Goal: Check status

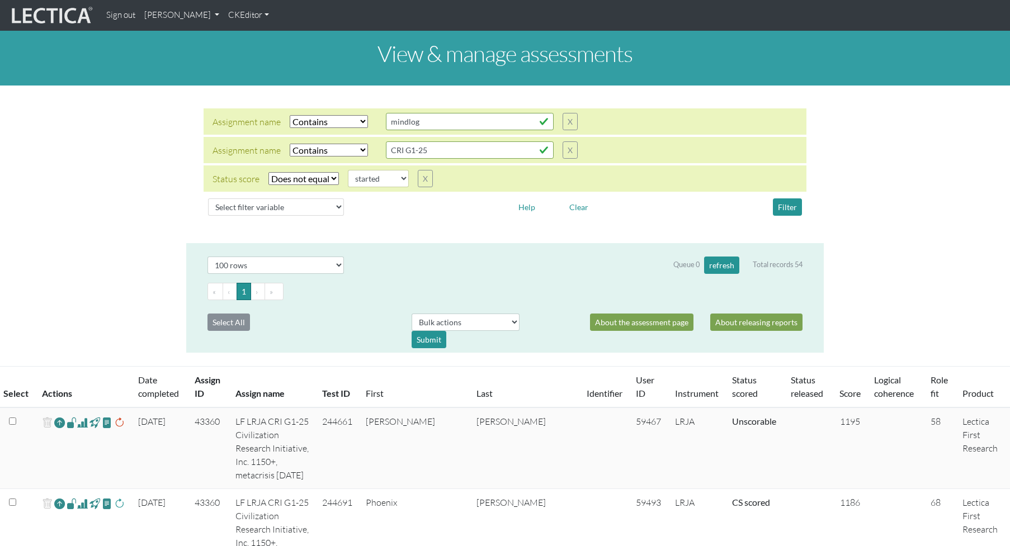
select select "icontains"
select select "not_iexact"
select select "started"
select select "100"
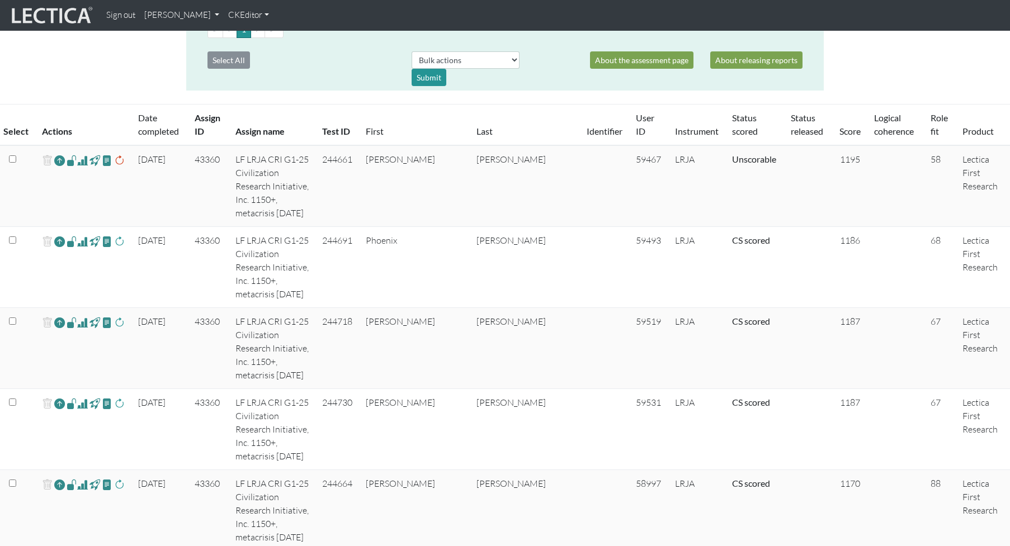
scroll to position [314, 0]
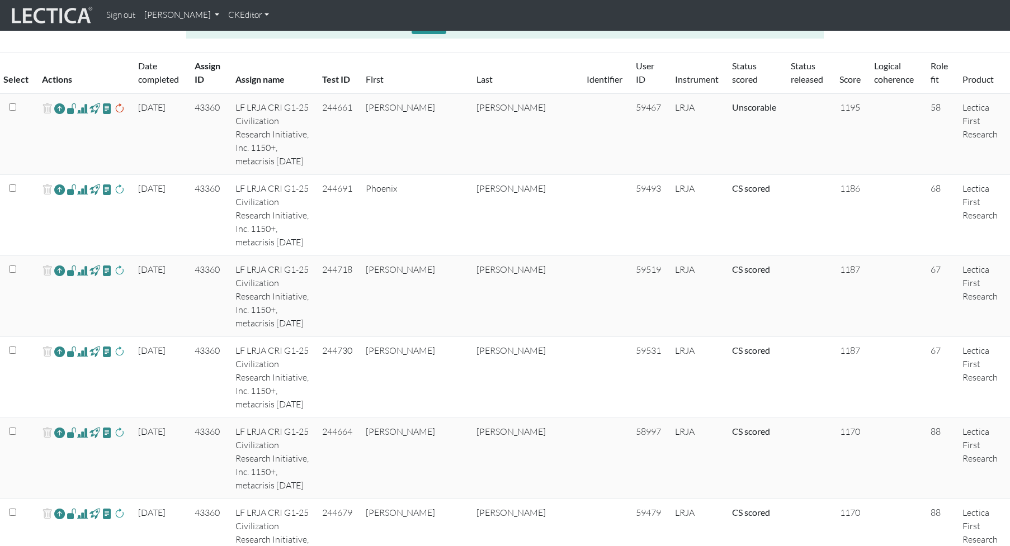
click at [692, 256] on td "LRJA" at bounding box center [696, 296] width 57 height 81
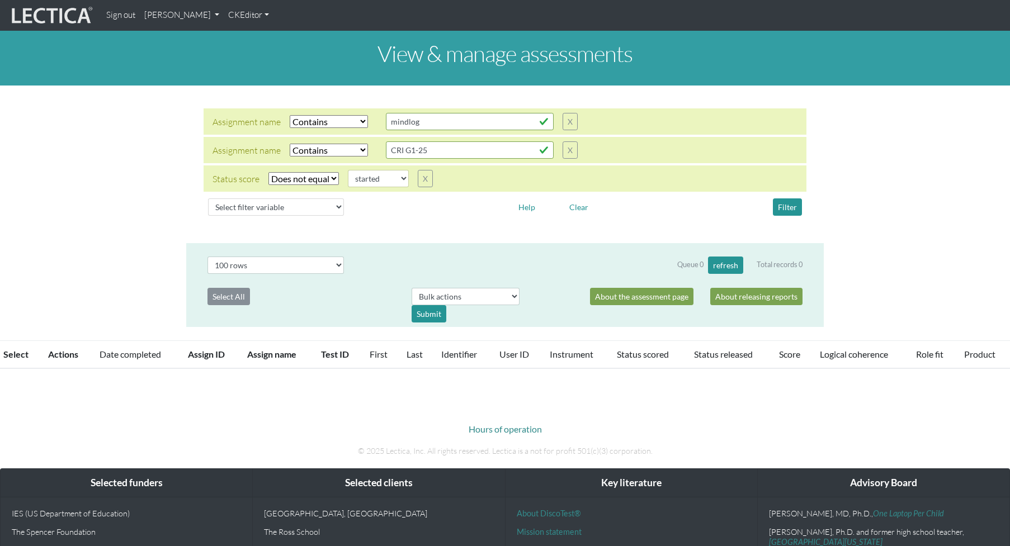
select select "icontains"
select select "not_iexact"
select select "started"
select select "100"
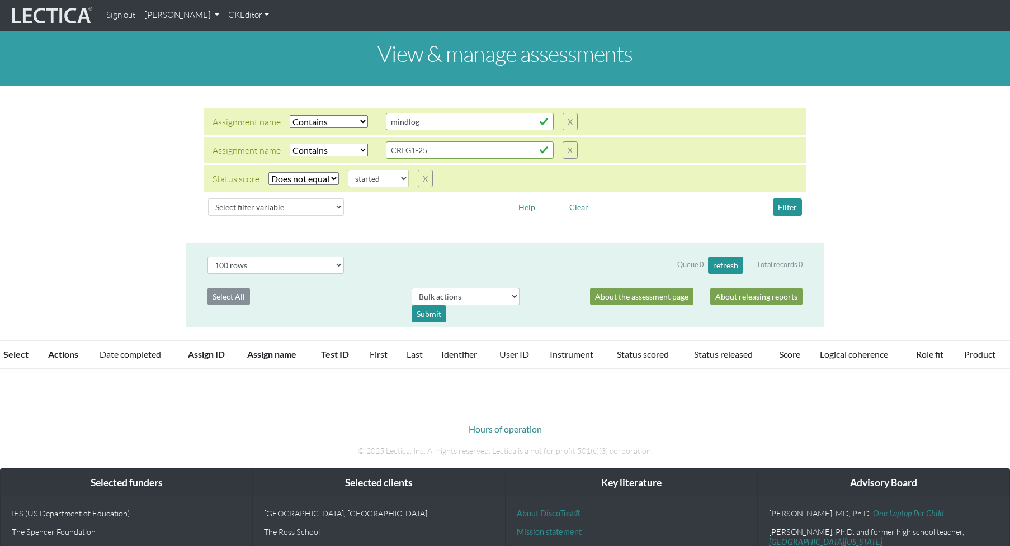
scroll to position [314, 0]
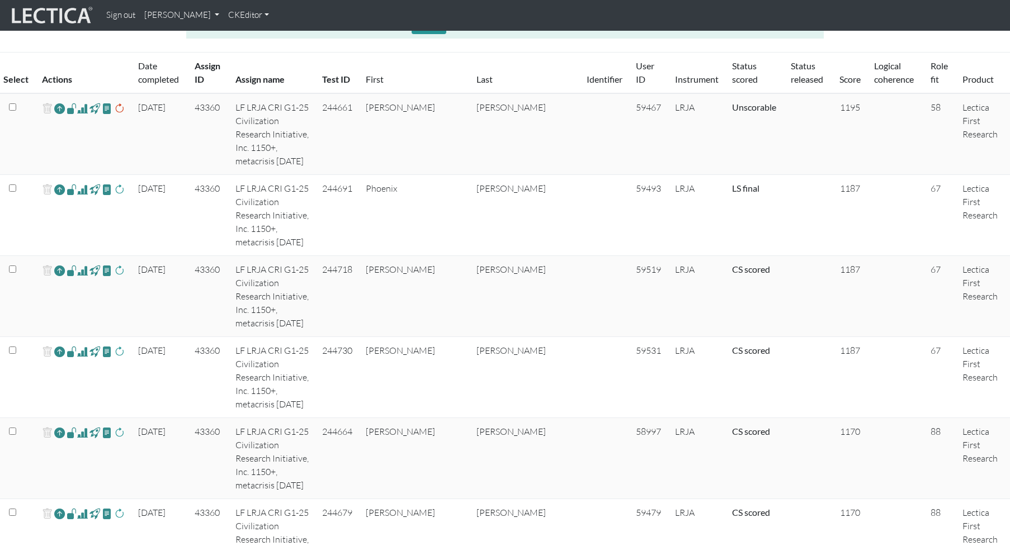
click at [78, 264] on span at bounding box center [82, 270] width 11 height 13
